Goal: Information Seeking & Learning: Learn about a topic

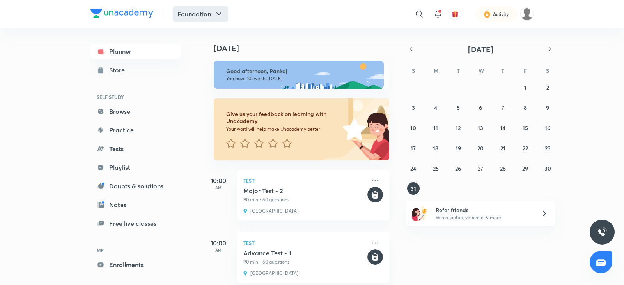
click at [220, 14] on icon "button" at bounding box center [218, 13] width 9 height 9
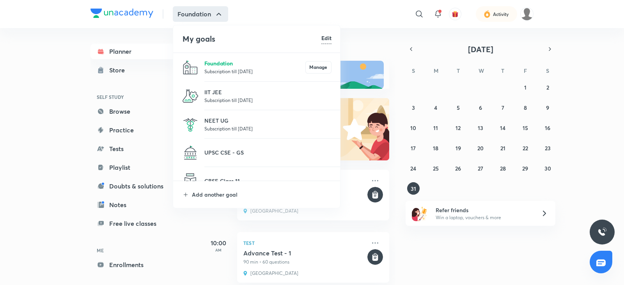
click at [223, 62] on p "Foundation" at bounding box center [254, 63] width 101 height 8
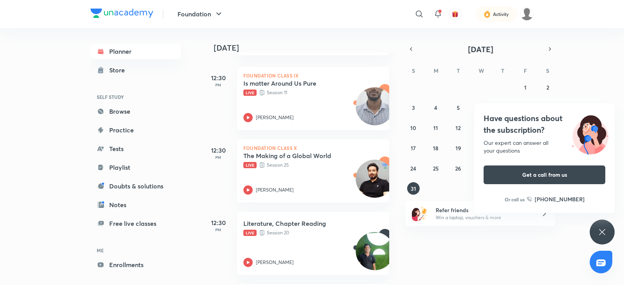
scroll to position [414, 0]
click at [246, 117] on icon at bounding box center [247, 118] width 9 height 9
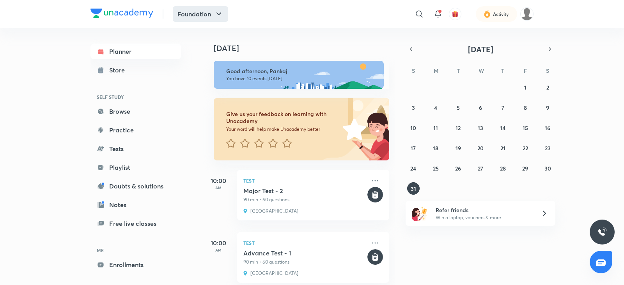
click at [224, 16] on button "Foundation" at bounding box center [200, 14] width 55 height 16
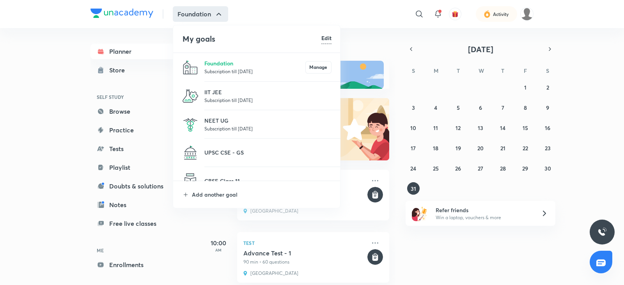
click at [232, 69] on p "Subscription till [DATE]" at bounding box center [254, 71] width 101 height 8
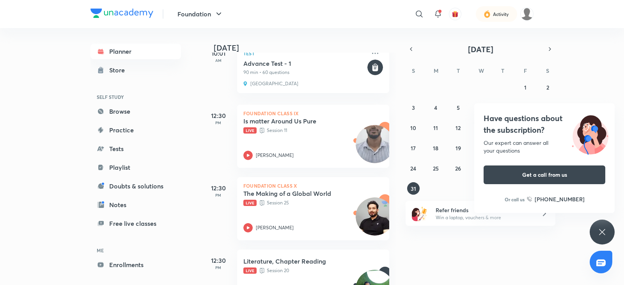
scroll to position [437, 0]
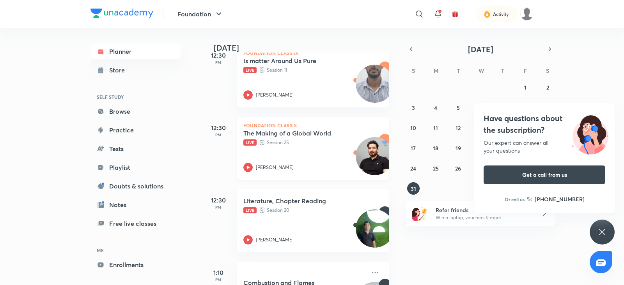
click at [246, 168] on icon at bounding box center [247, 167] width 9 height 9
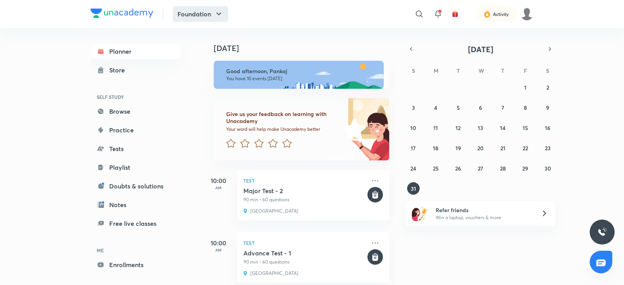
click at [220, 9] on icon "button" at bounding box center [218, 13] width 9 height 9
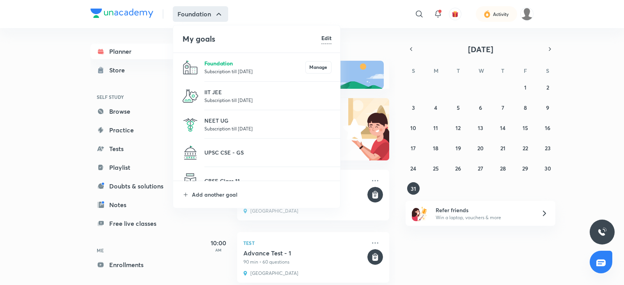
click at [246, 65] on p "Foundation" at bounding box center [254, 63] width 101 height 8
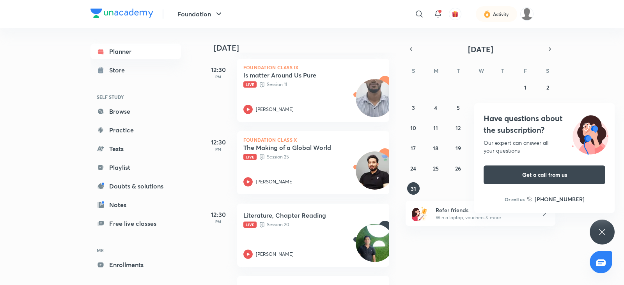
scroll to position [435, 0]
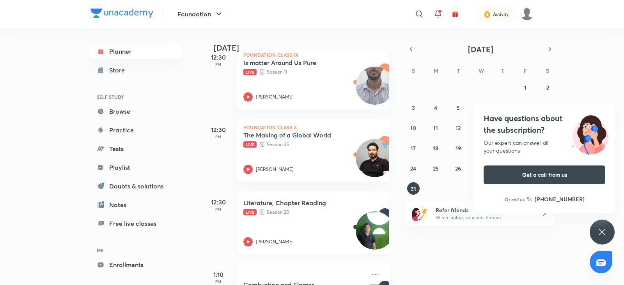
click at [252, 243] on icon at bounding box center [247, 241] width 9 height 9
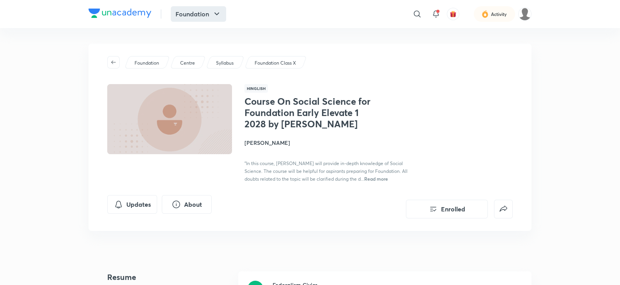
click at [214, 16] on icon "button" at bounding box center [216, 13] width 9 height 9
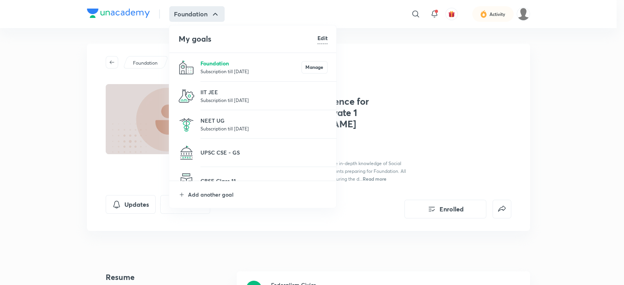
click at [221, 60] on p "Foundation" at bounding box center [250, 63] width 101 height 8
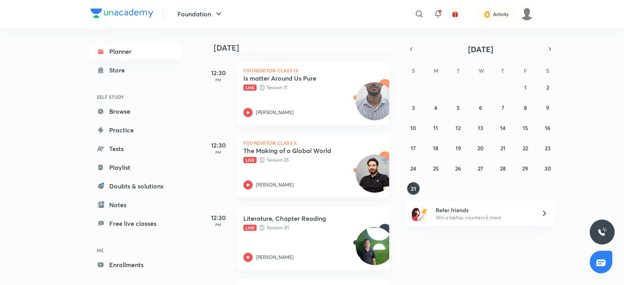
scroll to position [421, 0]
click at [246, 190] on div "Foundation Class X The Making of a Global World Live Session 25 Darshan Kumar" at bounding box center [313, 165] width 152 height 63
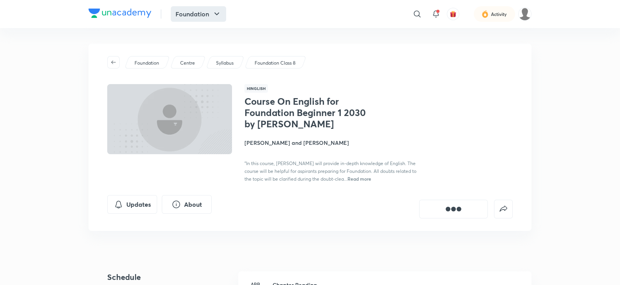
click at [216, 12] on icon "button" at bounding box center [216, 13] width 9 height 9
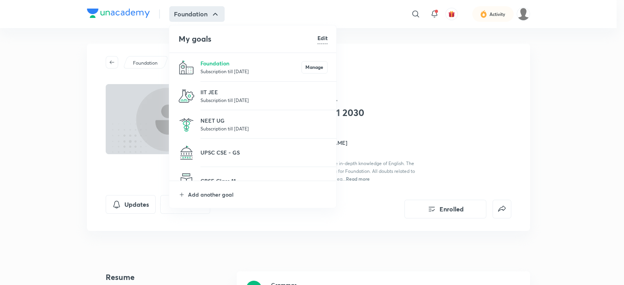
click at [230, 71] on p "Subscription till 6 Feb 2026" at bounding box center [250, 71] width 101 height 8
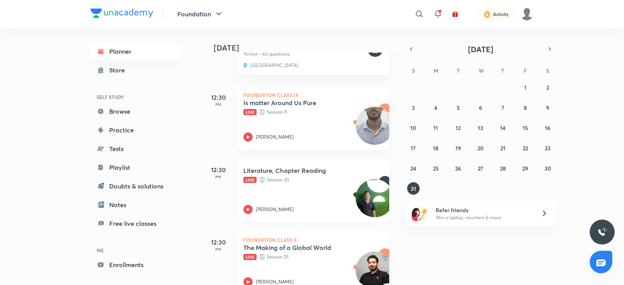
scroll to position [374, 0]
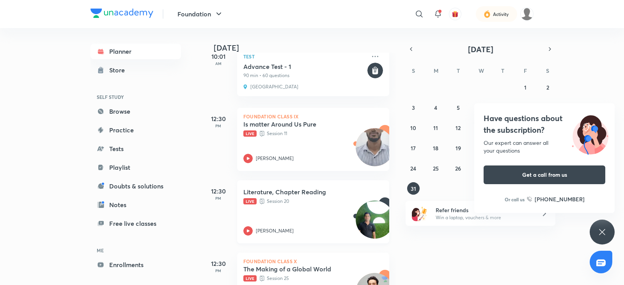
click at [249, 228] on icon at bounding box center [247, 230] width 9 height 9
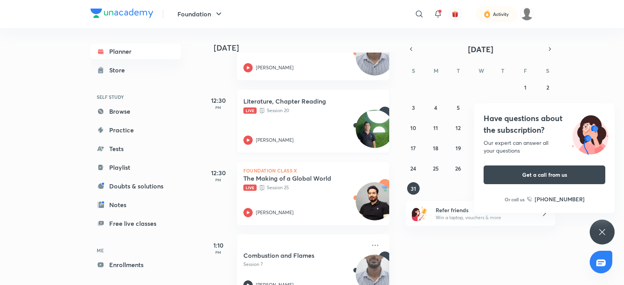
scroll to position [464, 0]
click at [603, 233] on icon at bounding box center [601, 232] width 9 height 9
